Goal: Task Accomplishment & Management: Manage account settings

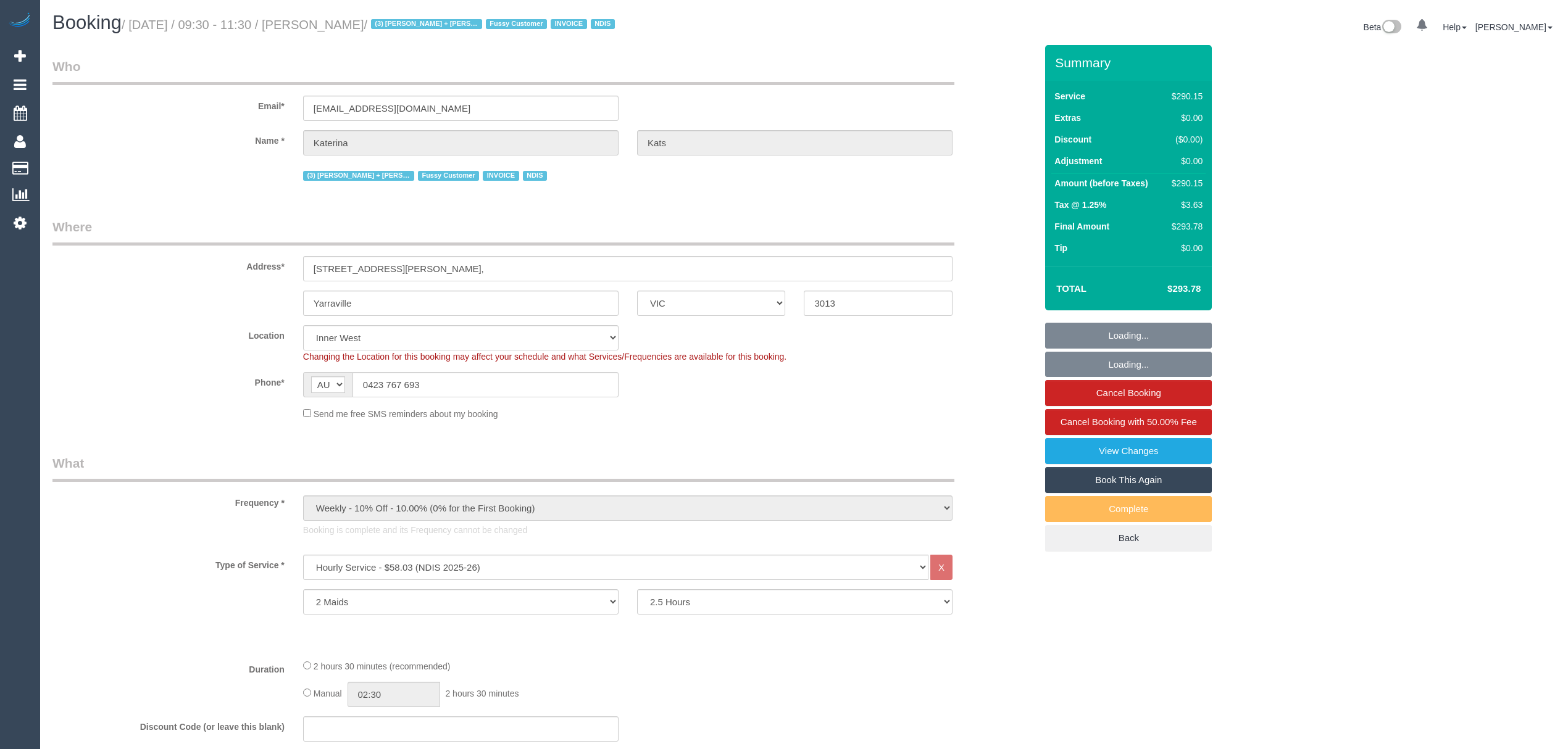
select select "VIC"
select select "2"
select select "150"
select select "number:28"
select select "number:16"
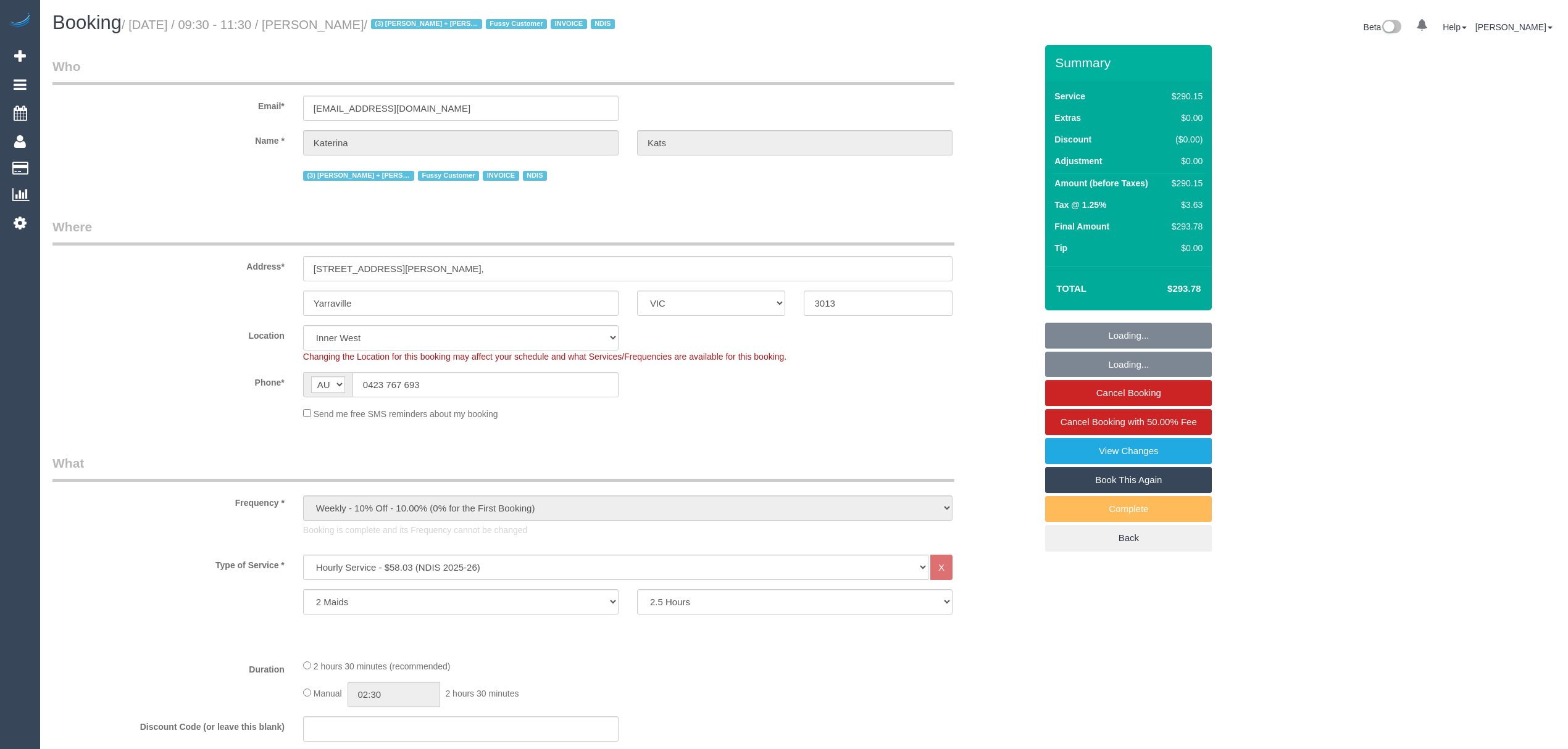
select select "number:19"
select select "number:36"
select select "number:34"
select select "VIC"
select select "120"
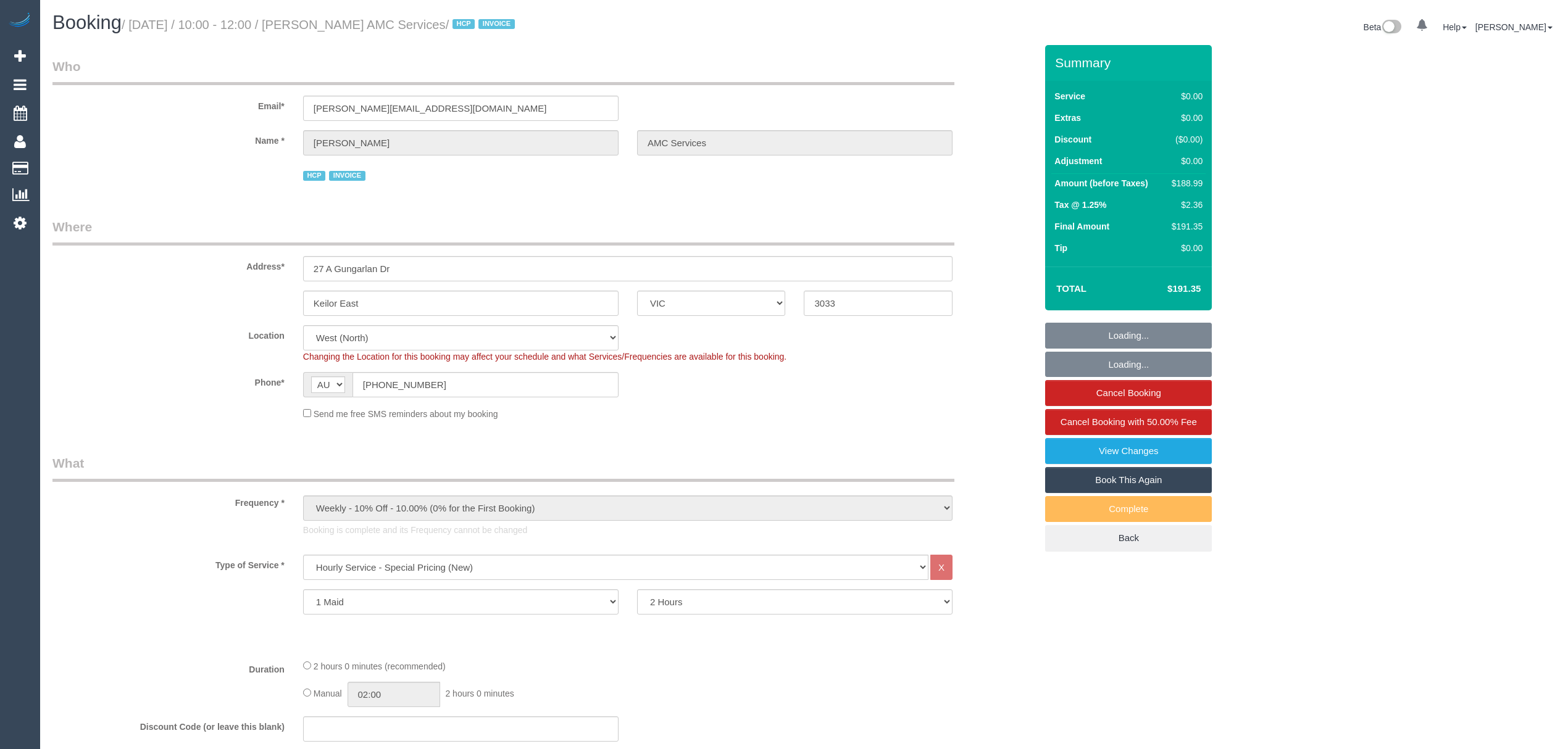
select select "object:1560"
select select "number:28"
select select "number:14"
select select "number:19"
select select "number:24"
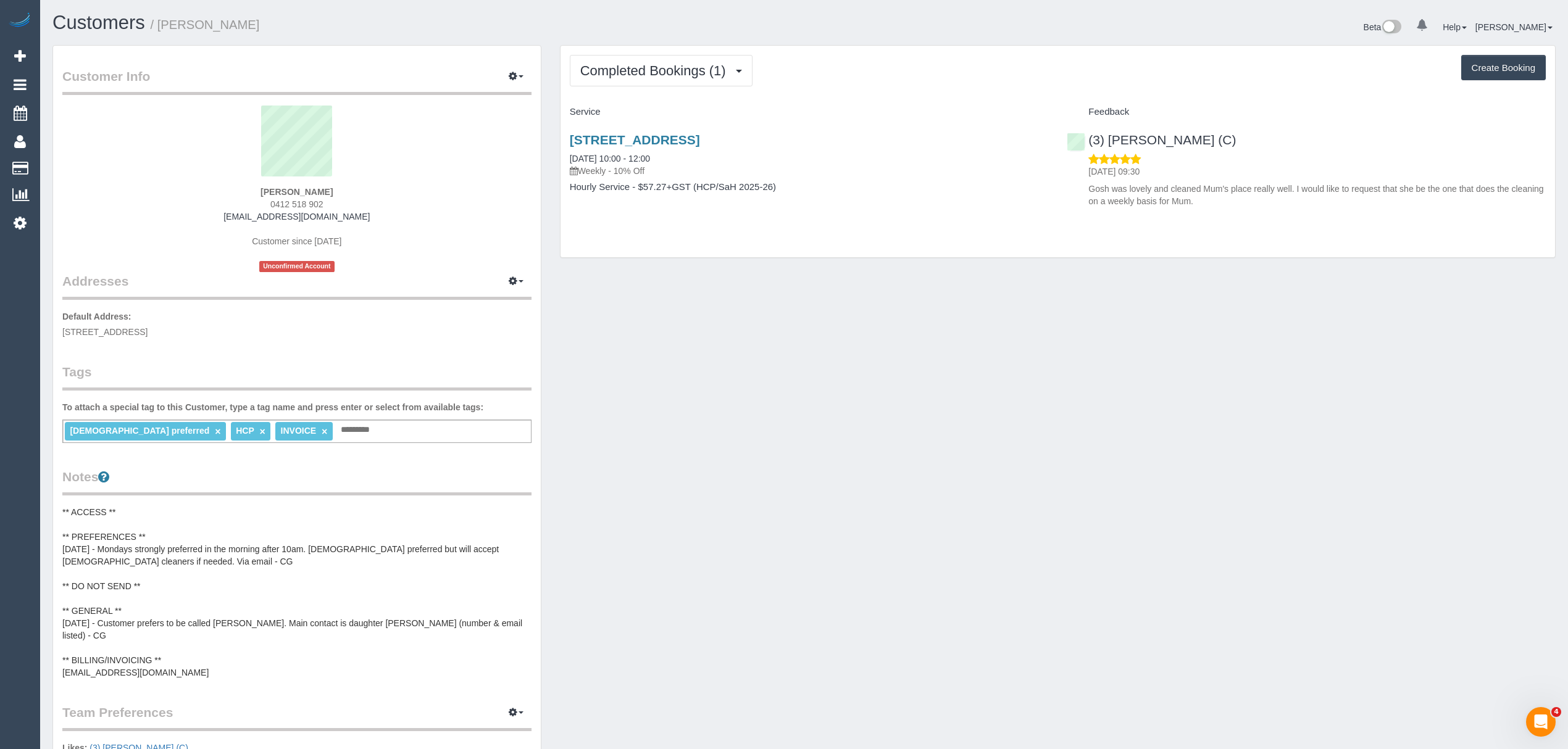
click at [208, 588] on pre "** ACCESS ** ** PREFERENCES ** [DATE] - Mondays strongly preferred in the morni…" at bounding box center [297, 592] width 469 height 173
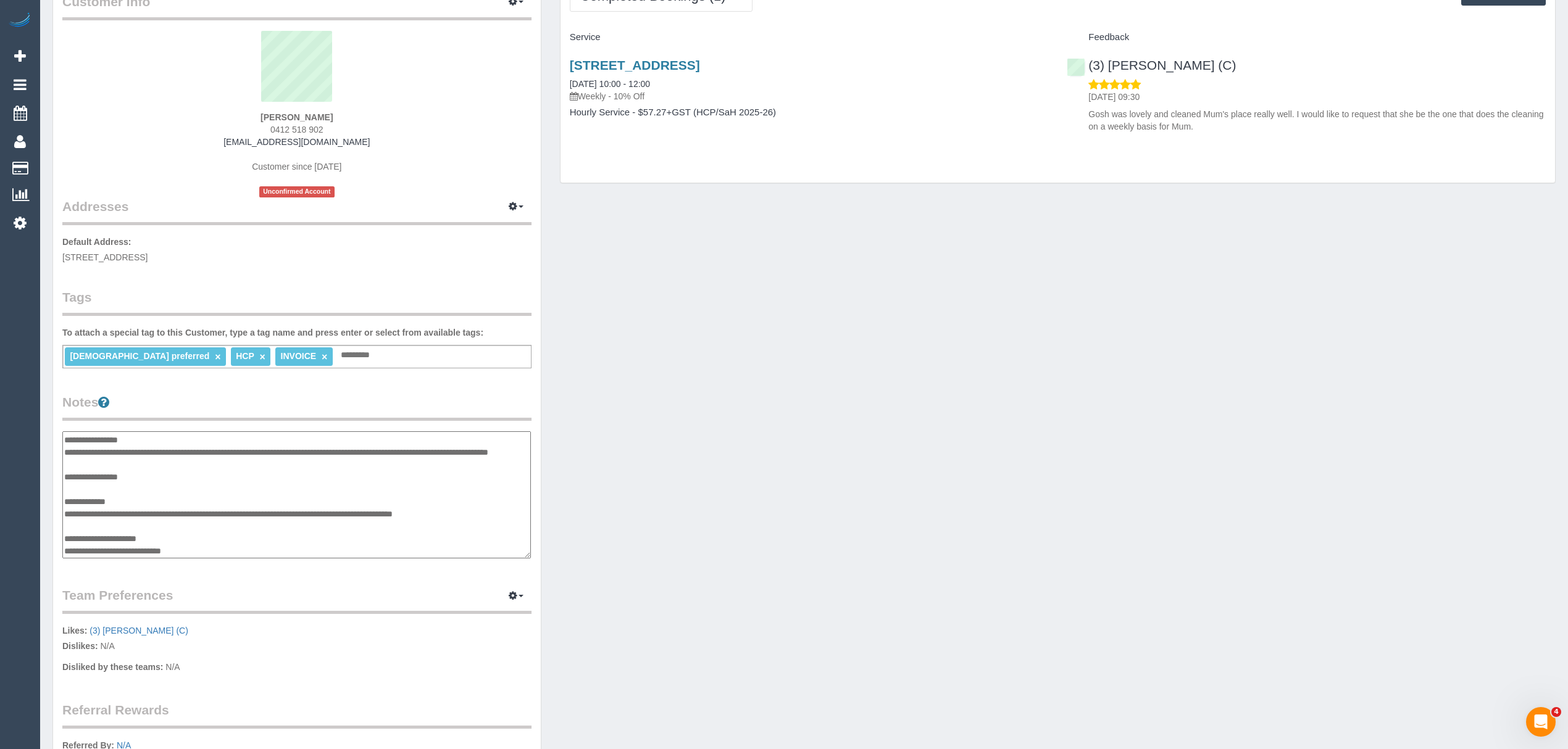
scroll to position [82, 0]
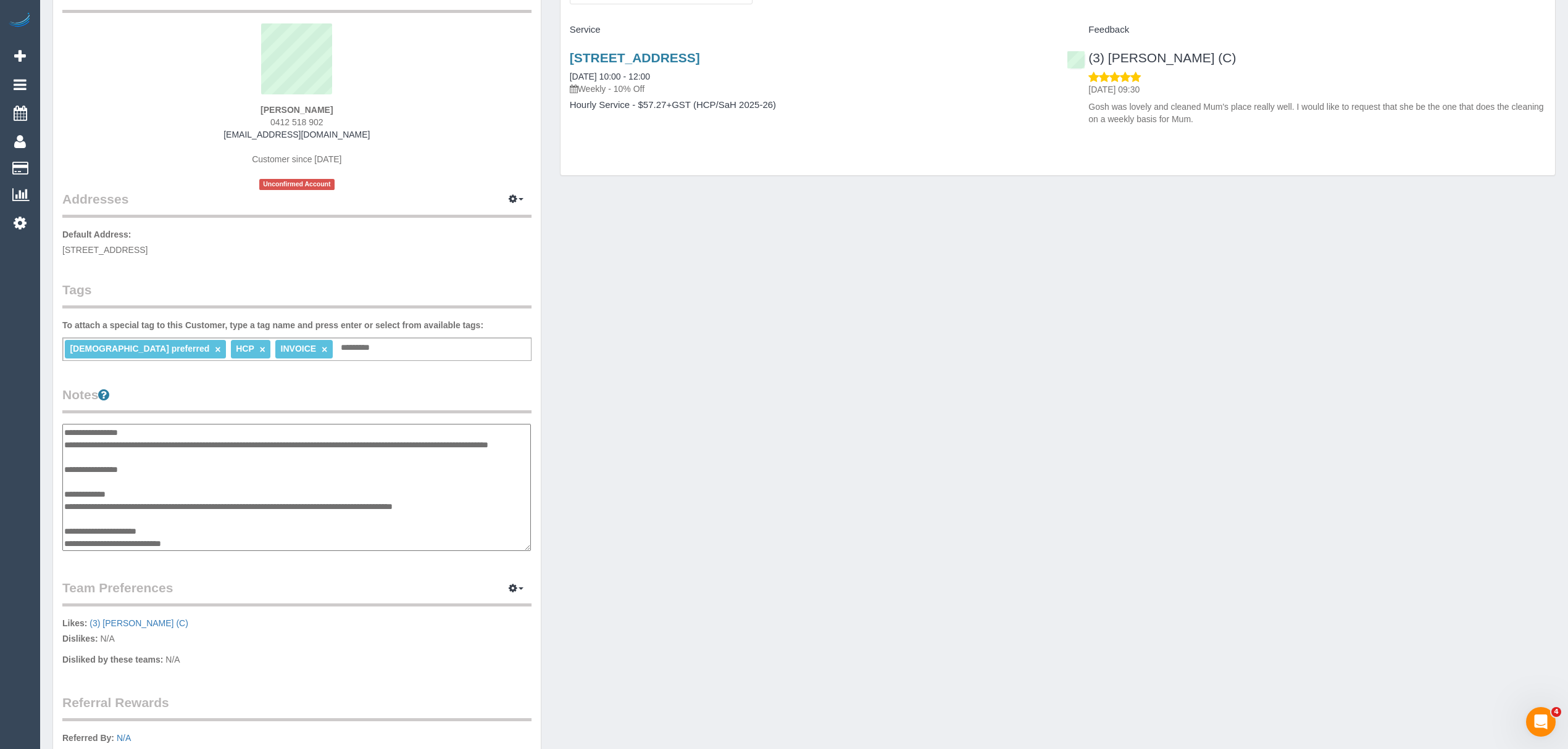
drag, startPoint x: 222, startPoint y: 544, endPoint x: 63, endPoint y: 548, distance: 159.1
click at [63, 548] on textarea "**********" at bounding box center [297, 487] width 469 height 128
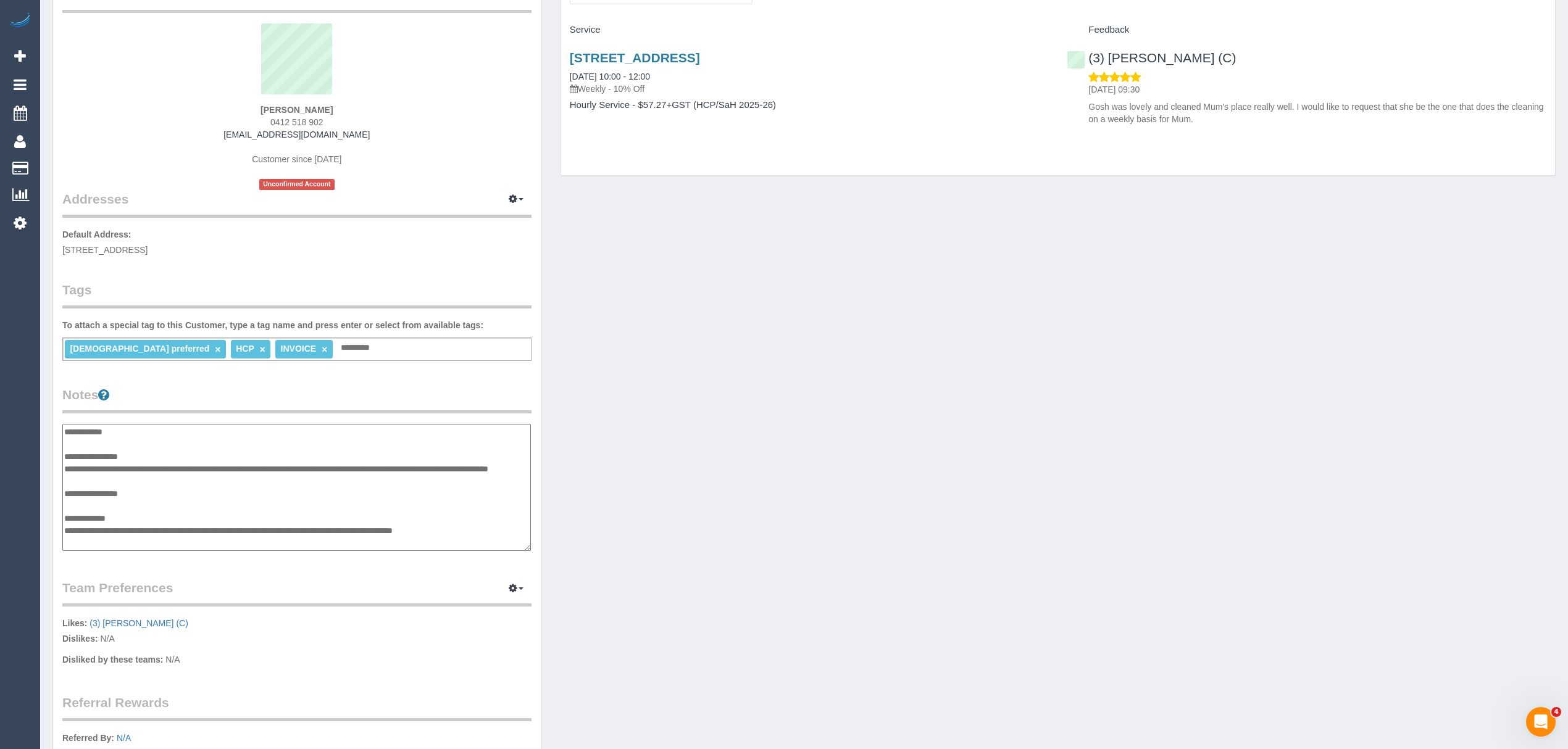
scroll to position [37, 0]
